Goal: Task Accomplishment & Management: Use online tool/utility

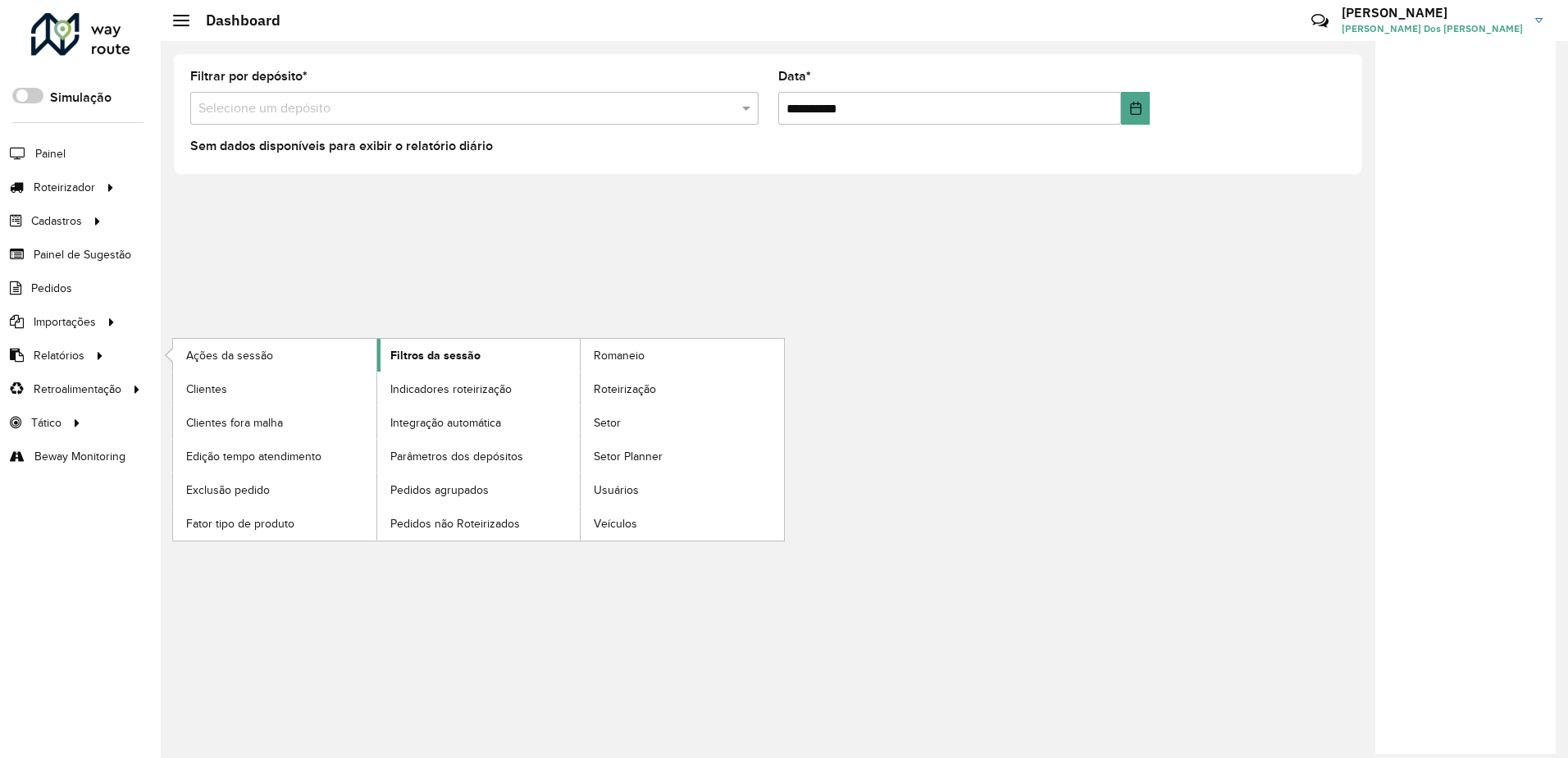
click at [439, 350] on span "Filtros da sessão" at bounding box center [435, 355] width 90 height 18
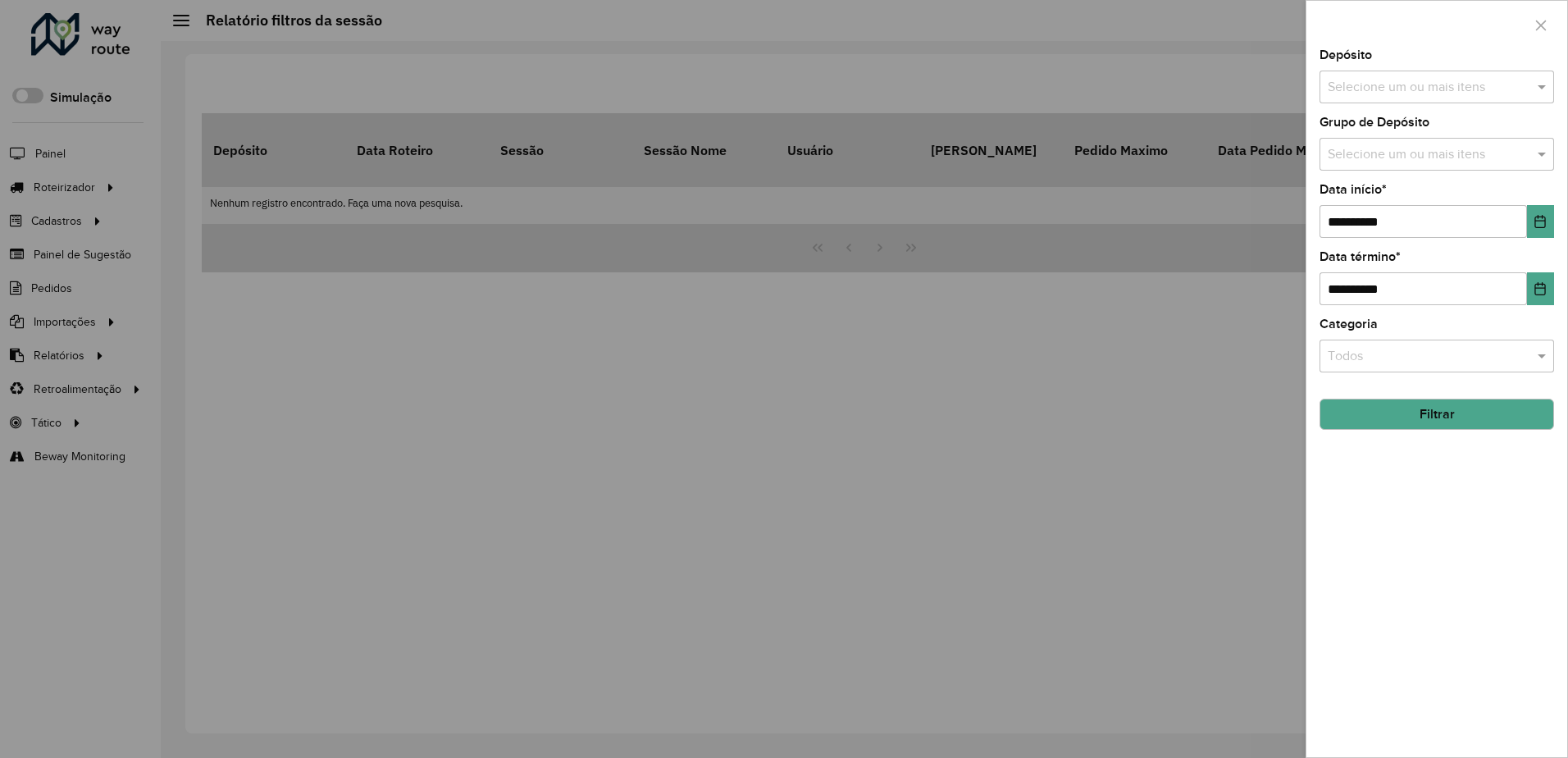
click at [1403, 87] on input "text" at bounding box center [1429, 87] width 210 height 19
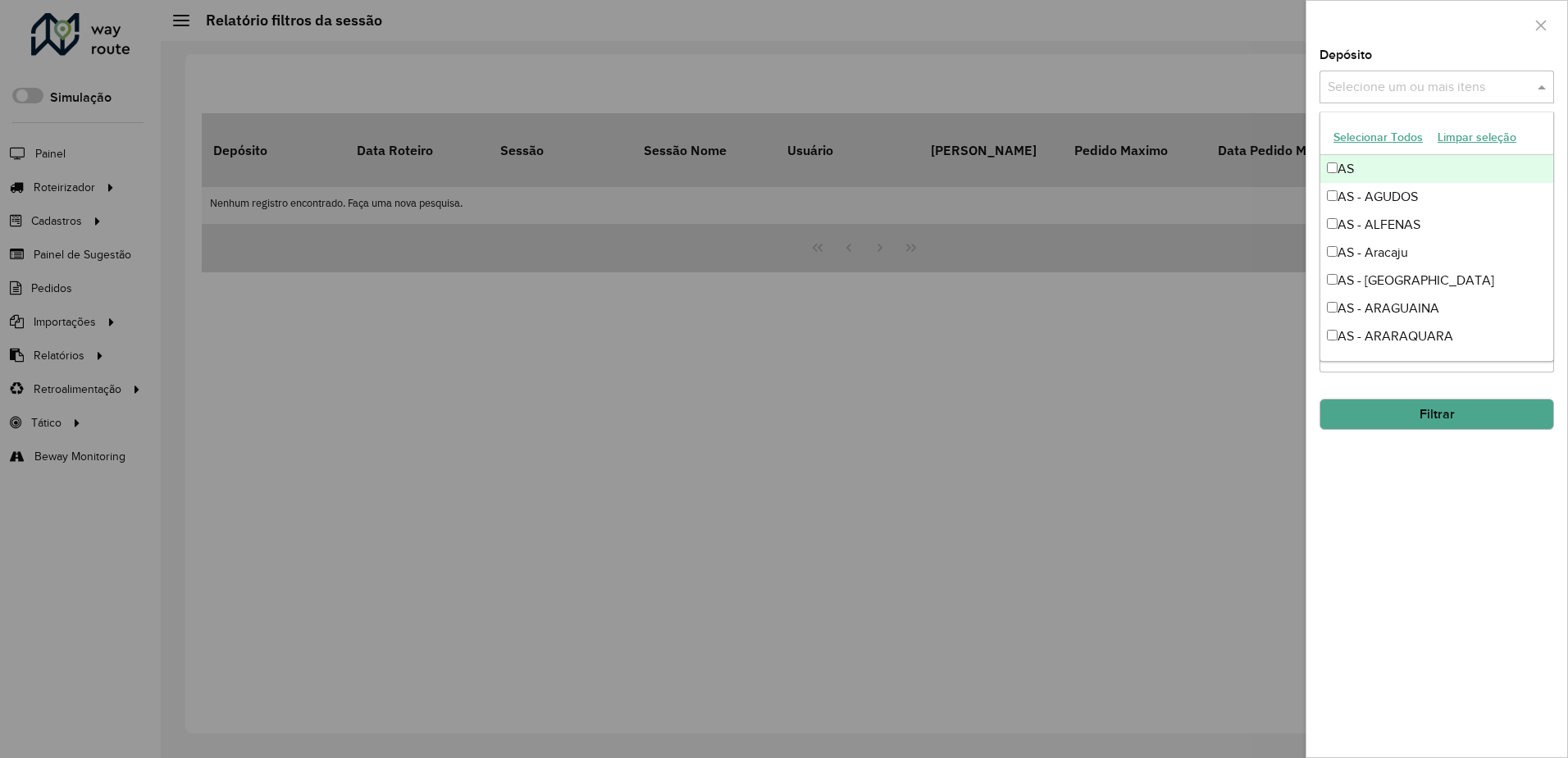
click at [1380, 139] on button "Selecionar Todos" at bounding box center [1378, 137] width 104 height 25
click at [1394, 43] on div at bounding box center [1437, 25] width 261 height 49
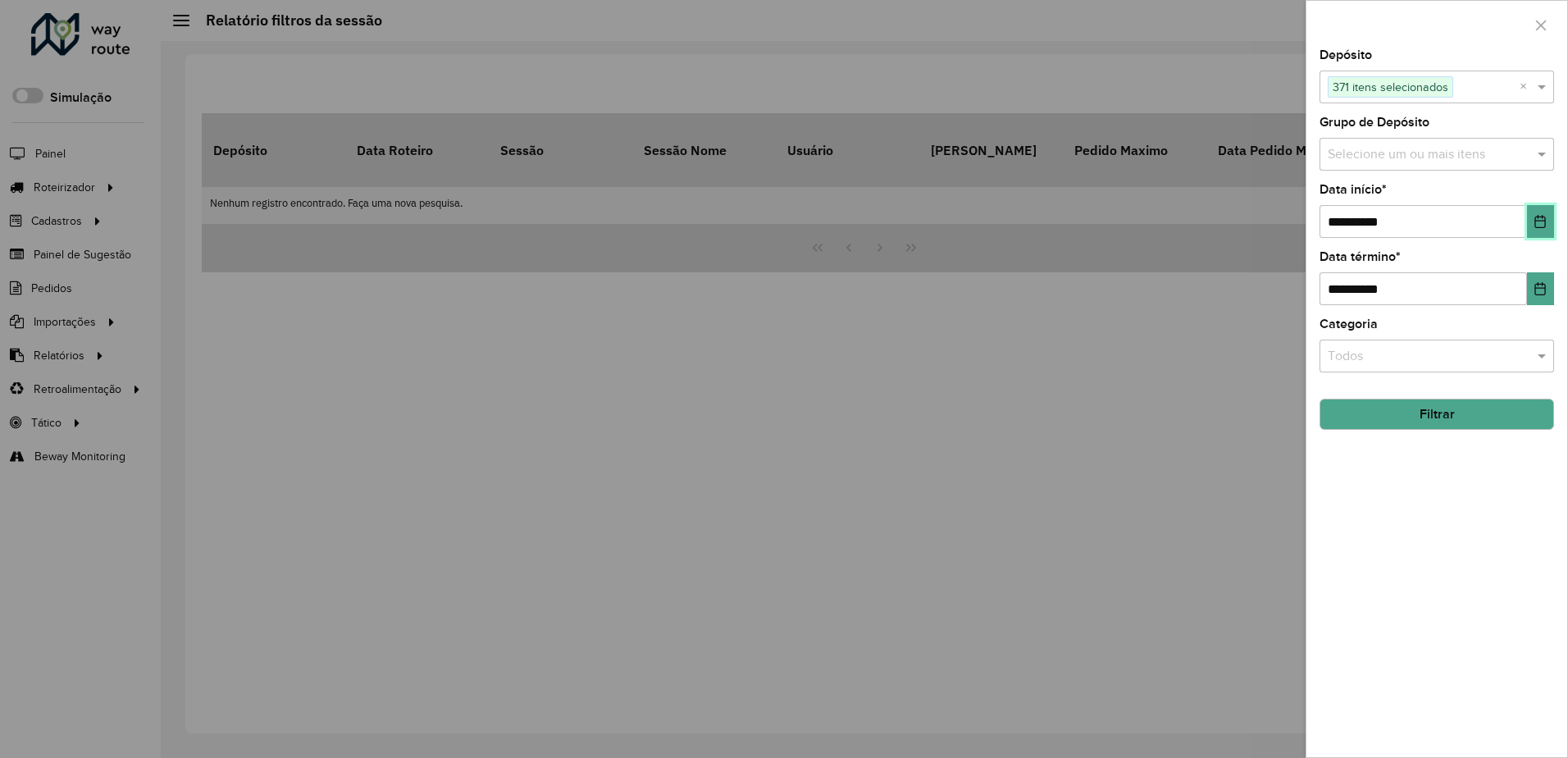
click at [1536, 213] on button "Choose Date" at bounding box center [1540, 221] width 27 height 33
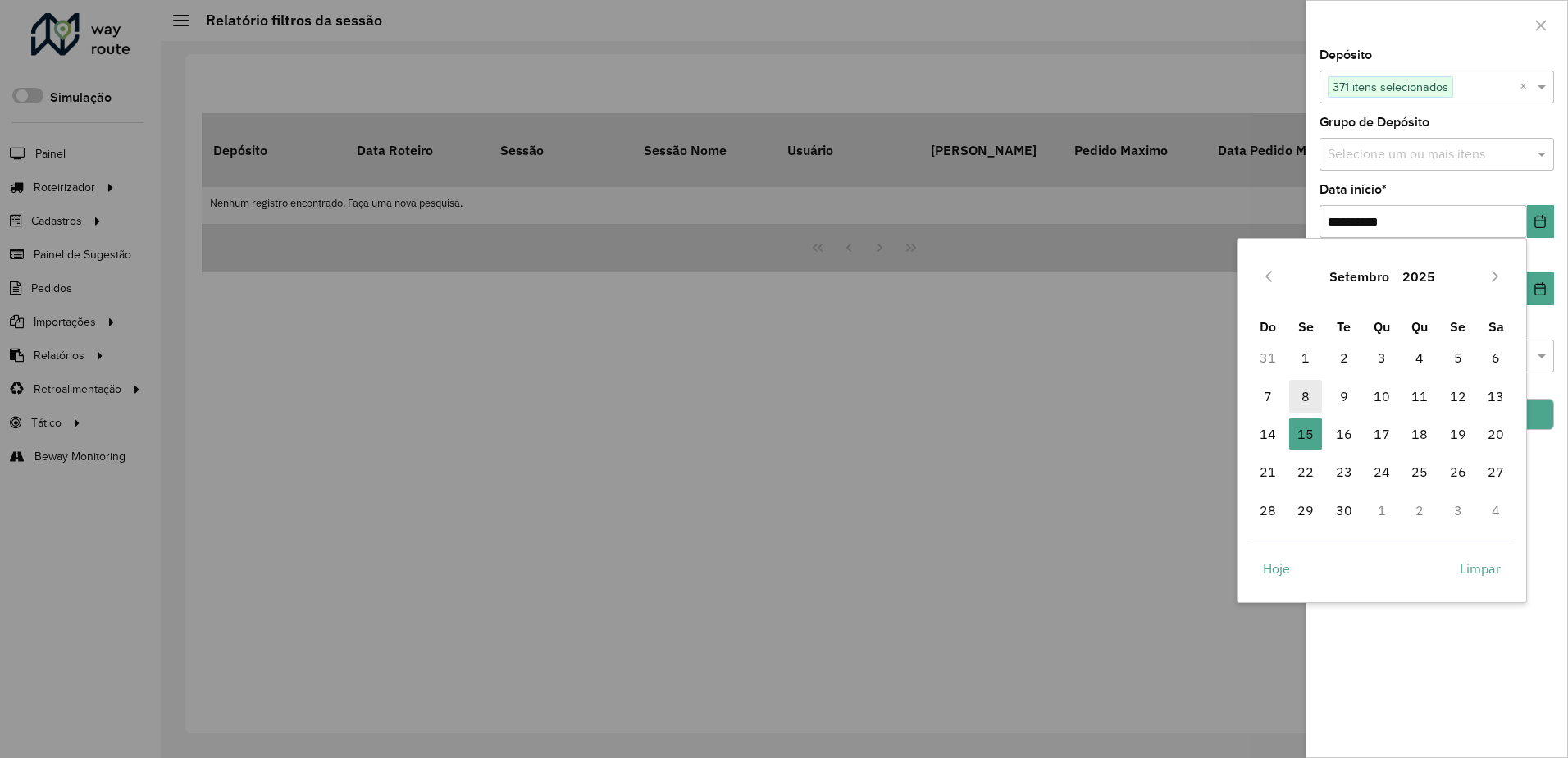
click at [1310, 387] on span "8" at bounding box center [1305, 396] width 33 height 33
type input "**********"
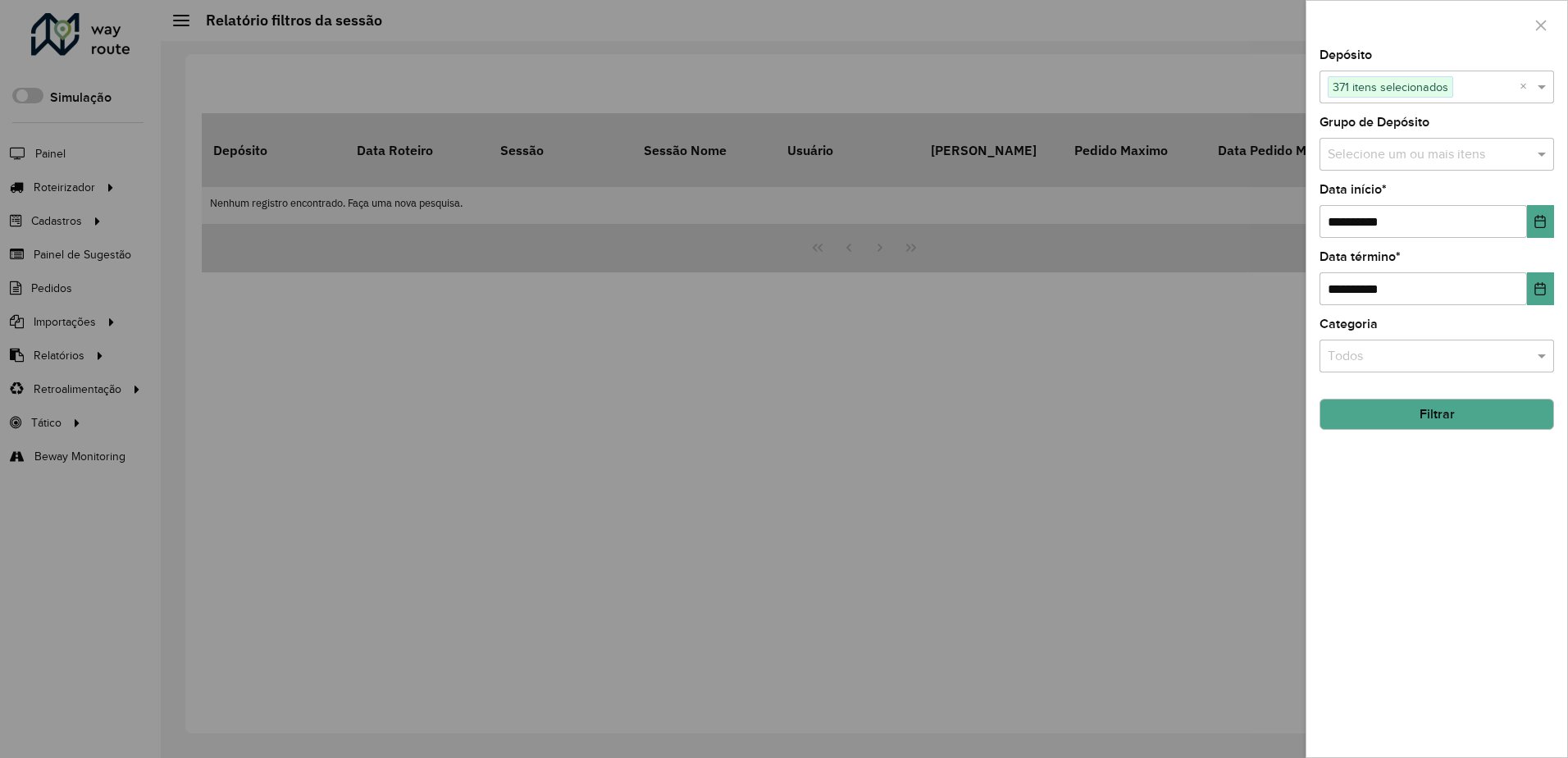
click at [1450, 412] on button "Filtrar" at bounding box center [1436, 414] width 234 height 31
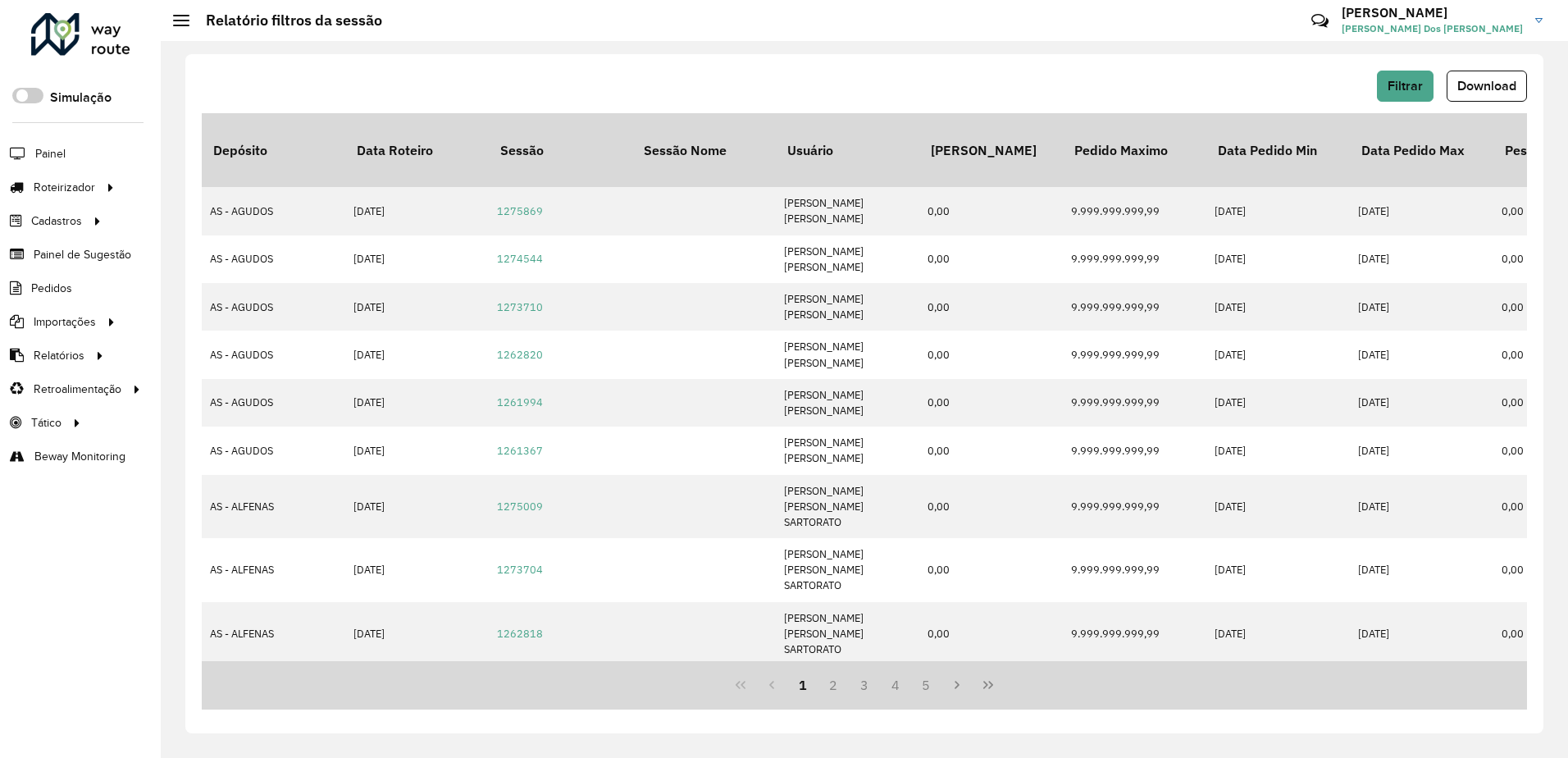
click at [1073, 81] on div "Filtrar Download" at bounding box center [864, 86] width 1325 height 31
